Goal: Navigation & Orientation: Understand site structure

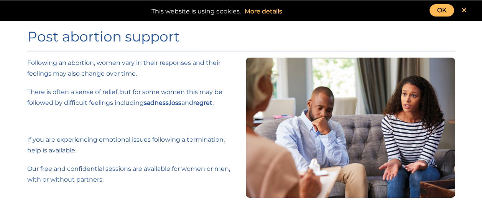
click at [427, 9] on div "This website is using cookies. More details" at bounding box center [241, 10] width 467 height 13
click at [435, 9] on link "OK" at bounding box center [441, 10] width 25 height 12
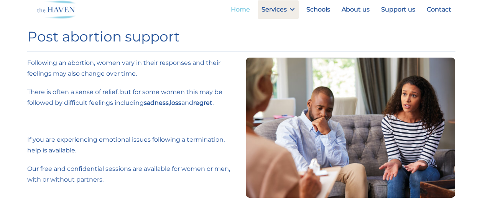
click at [250, 9] on link "Home" at bounding box center [240, 9] width 27 height 18
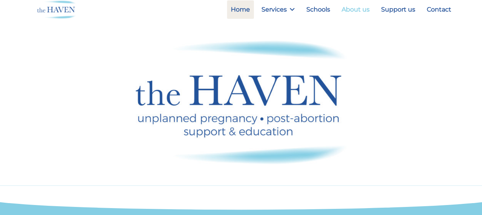
click at [366, 8] on link "About us" at bounding box center [356, 9] width 36 height 18
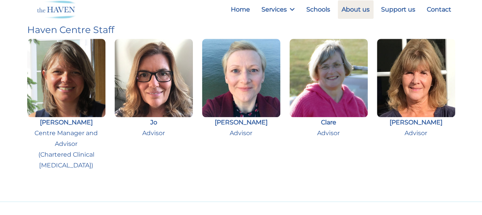
scroll to position [345, 0]
